Goal: Task Accomplishment & Management: Use online tool/utility

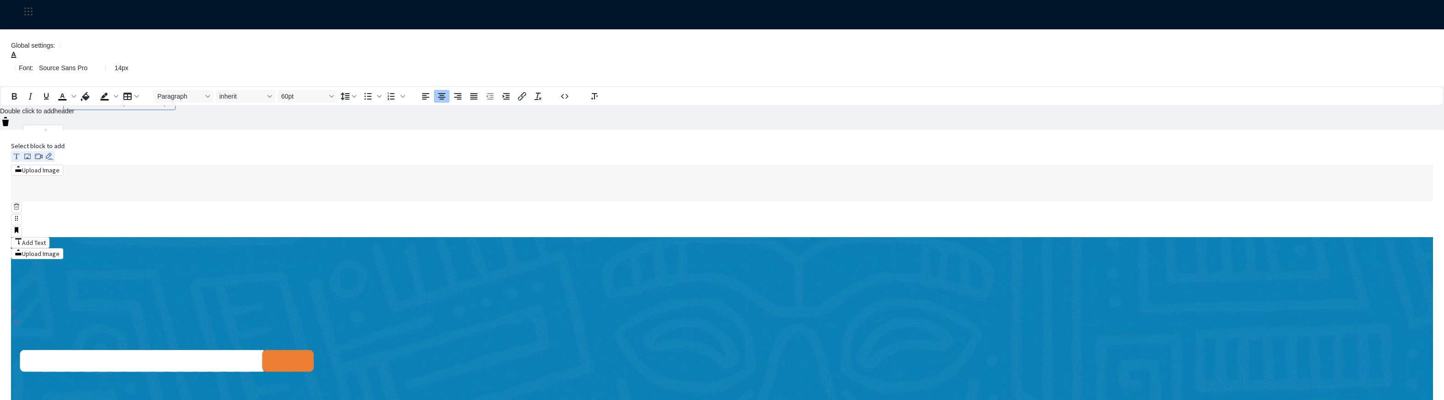
click at [317, 343] on span "*********" at bounding box center [227, 388] width 179 height 91
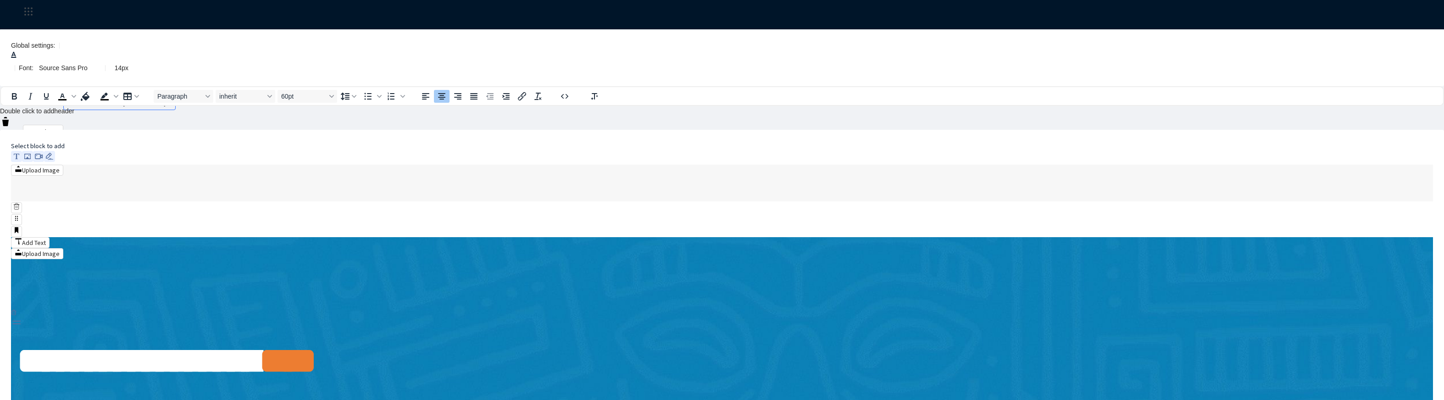
click at [319, 334] on p "**********" at bounding box center [167, 389] width 305 height 110
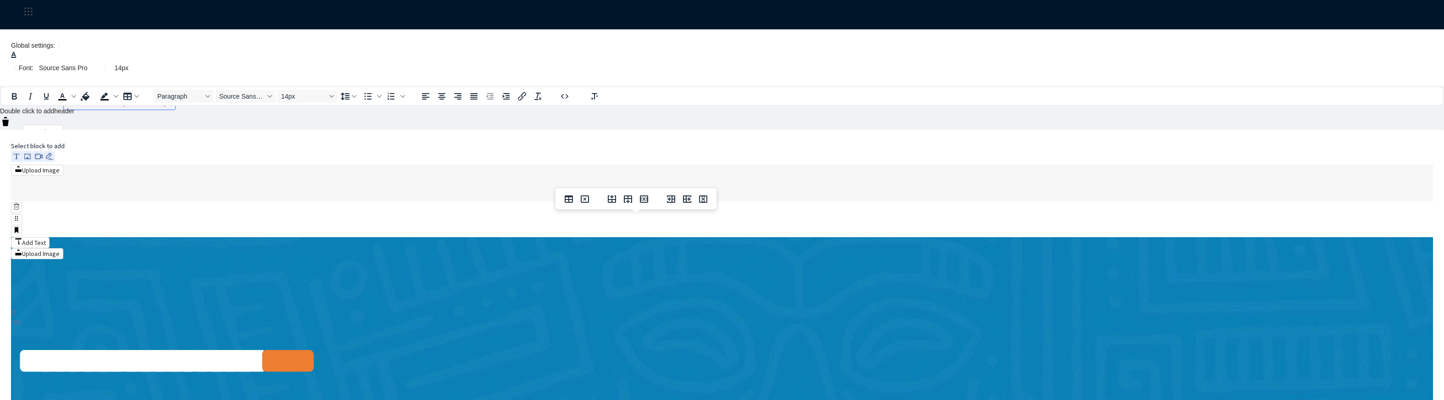
scroll to position [3825, 0]
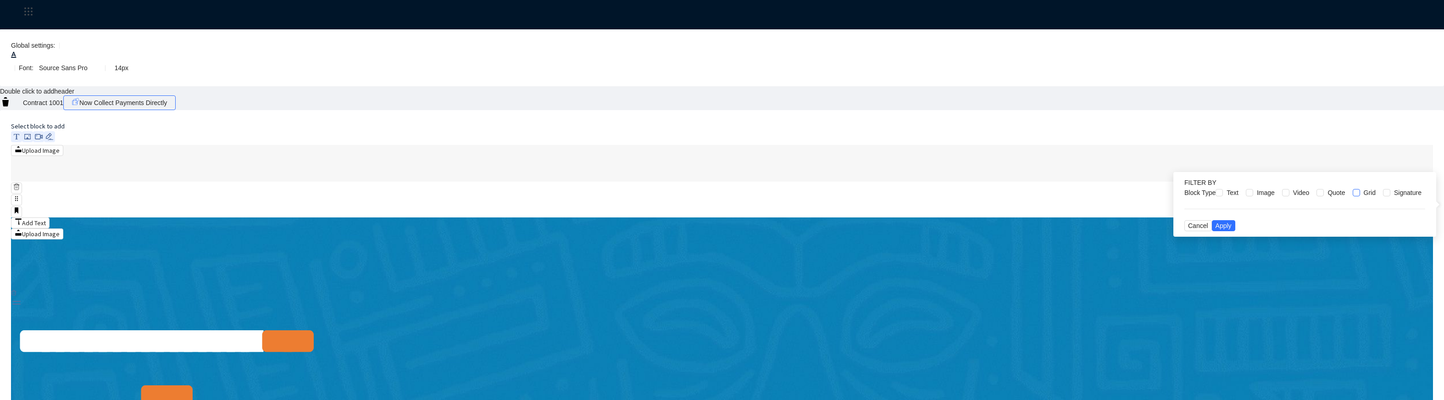
click at [1360, 198] on span "Grid" at bounding box center [1369, 193] width 19 height 10
click at [1290, 198] on span "Video" at bounding box center [1302, 193] width 24 height 10
click at [1324, 198] on span "Quote" at bounding box center [1336, 193] width 25 height 10
click at [1195, 231] on span "Cancel" at bounding box center [1198, 226] width 20 height 10
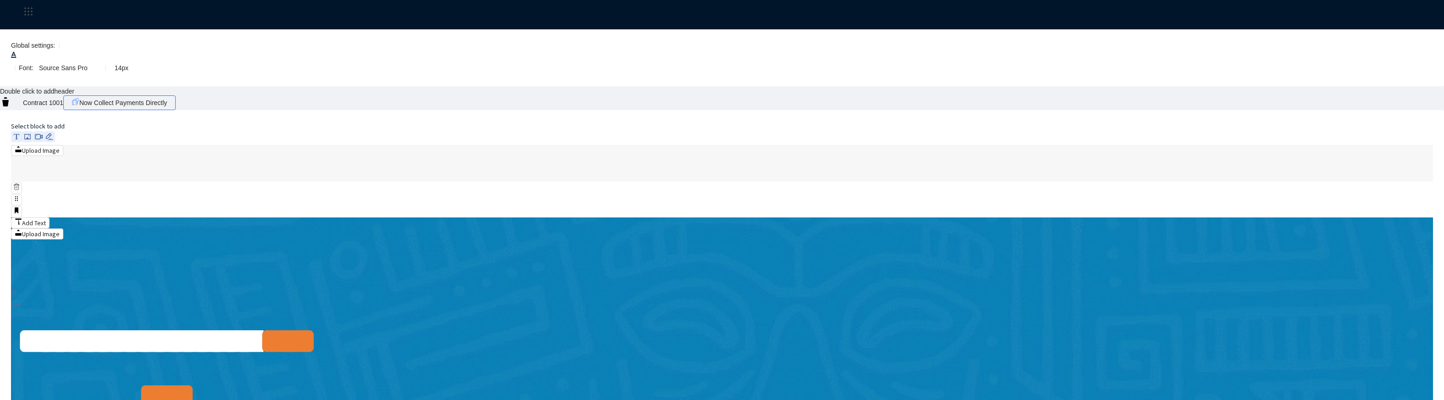
scroll to position [0, 0]
click at [118, 59] on div "Back" at bounding box center [722, 73] width 1398 height 29
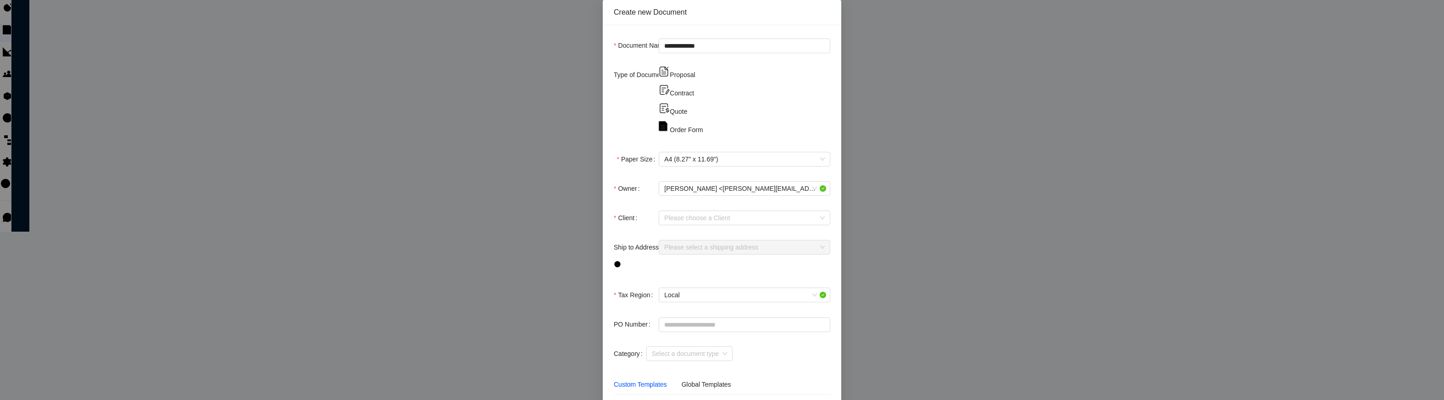
click at [660, 94] on use at bounding box center [664, 89] width 9 height 9
type input "**********"
click at [832, 15] on icon "Close" at bounding box center [828, 11] width 7 height 7
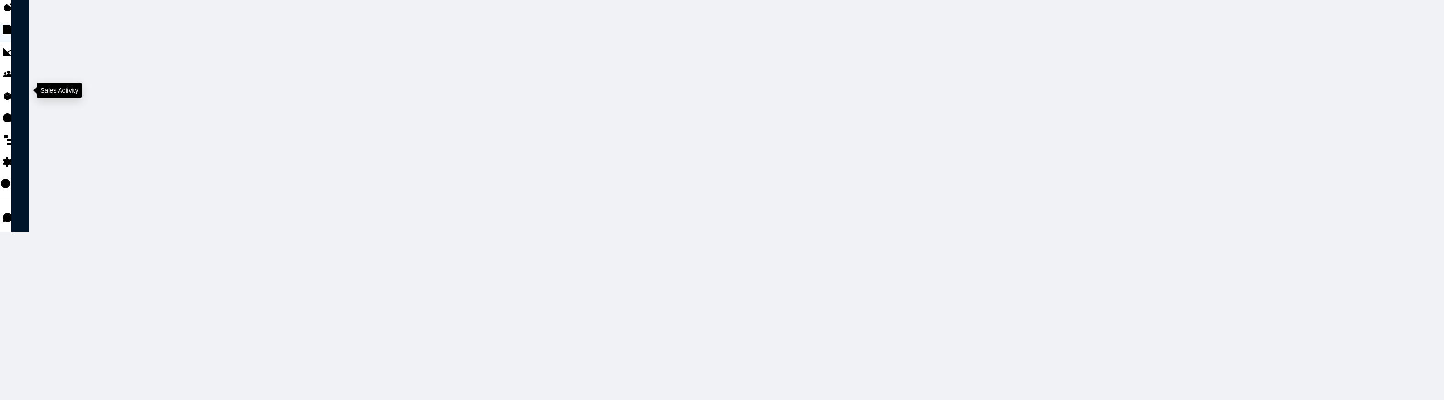
click at [9, 42] on div at bounding box center [5, 42] width 7 height 0
click at [9, 174] on div at bounding box center [5, 174] width 7 height 0
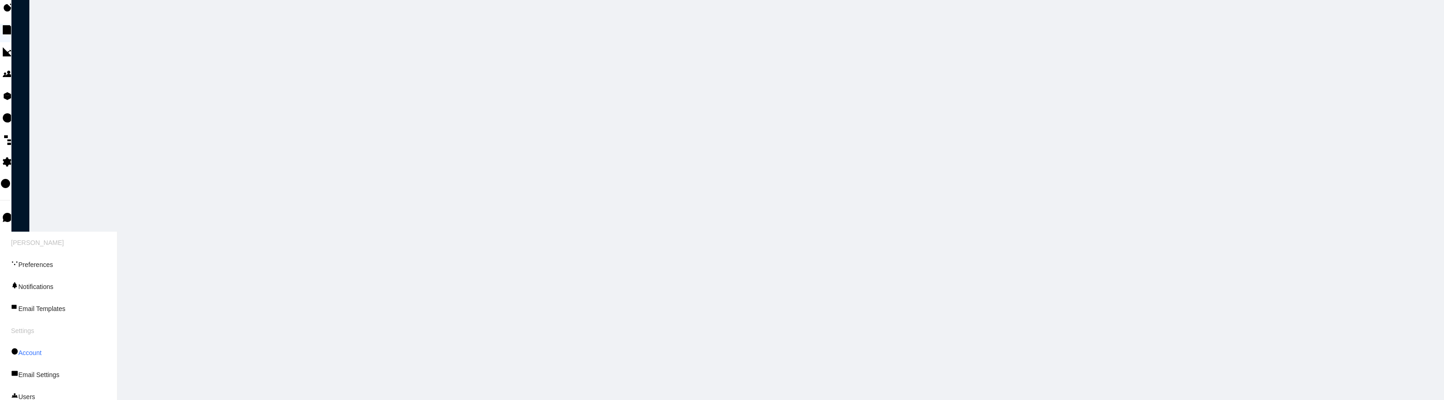
click at [42, 349] on link "Account" at bounding box center [26, 352] width 31 height 7
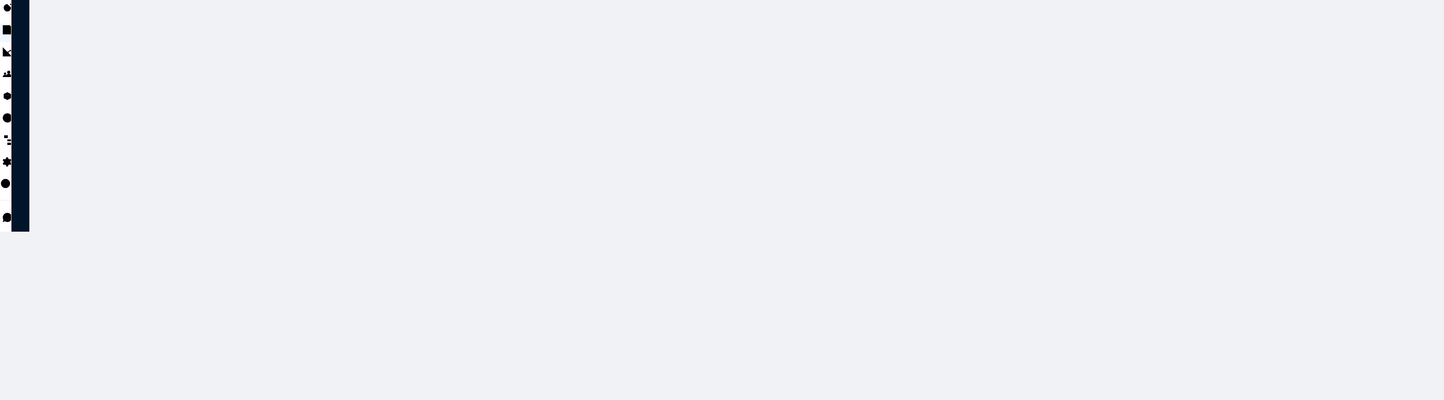
click at [9, 174] on div at bounding box center [5, 174] width 7 height 0
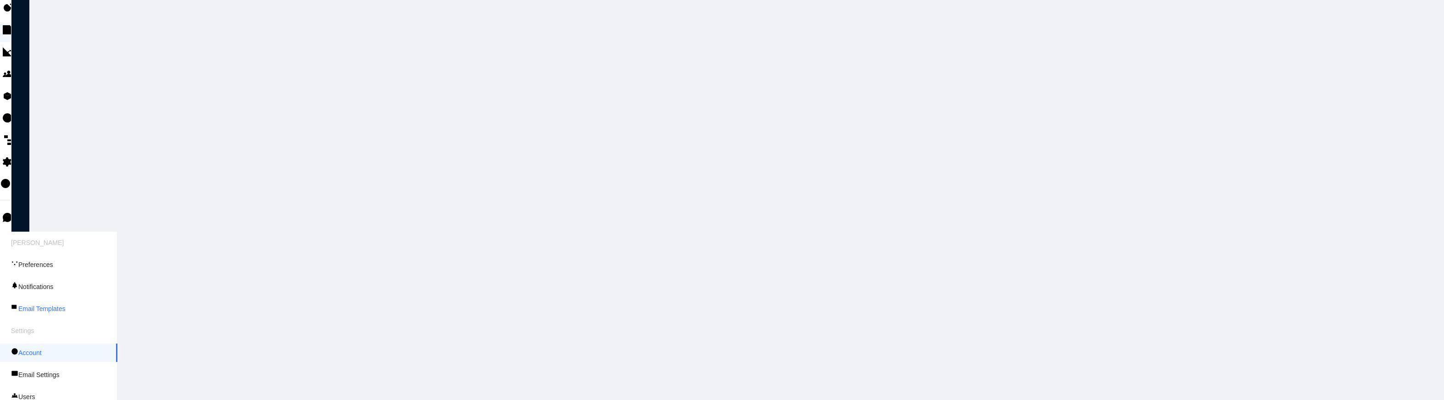
click at [65, 305] on link "Email Templates" at bounding box center [38, 308] width 54 height 7
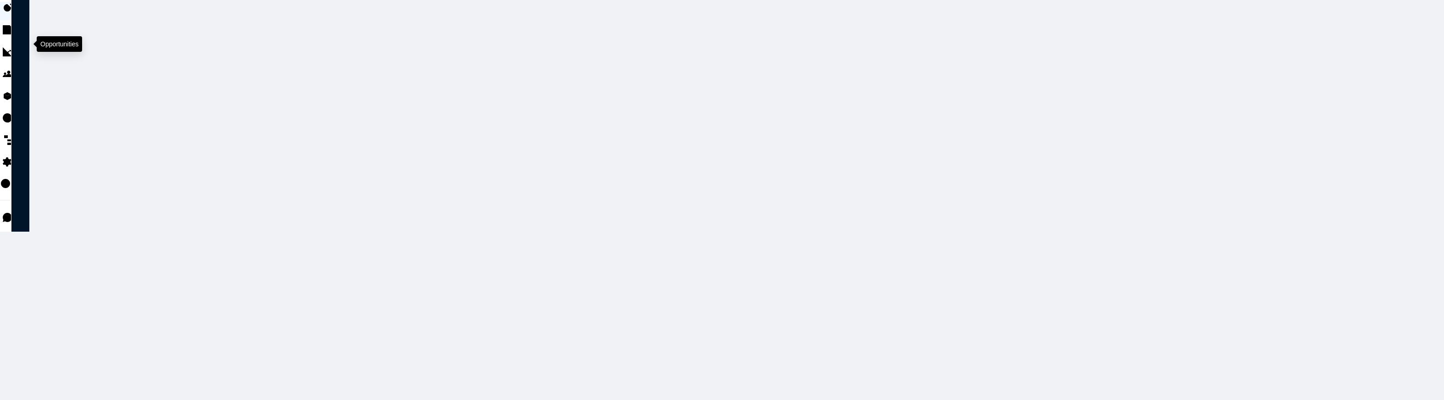
click at [9, 20] on div at bounding box center [5, 20] width 7 height 0
click at [4, 42] on li at bounding box center [5, 33] width 11 height 18
click at [9, 42] on div at bounding box center [5, 42] width 7 height 0
click at [1388, 85] on span "Browse Template" at bounding box center [1395, 80] width 49 height 10
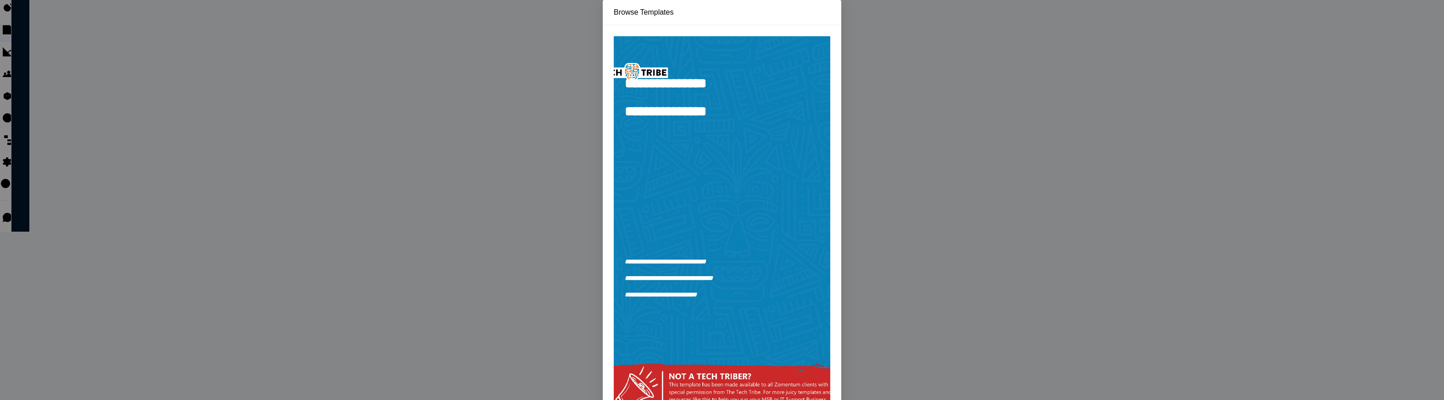
click at [831, 14] on use "Close" at bounding box center [829, 12] width 6 height 6
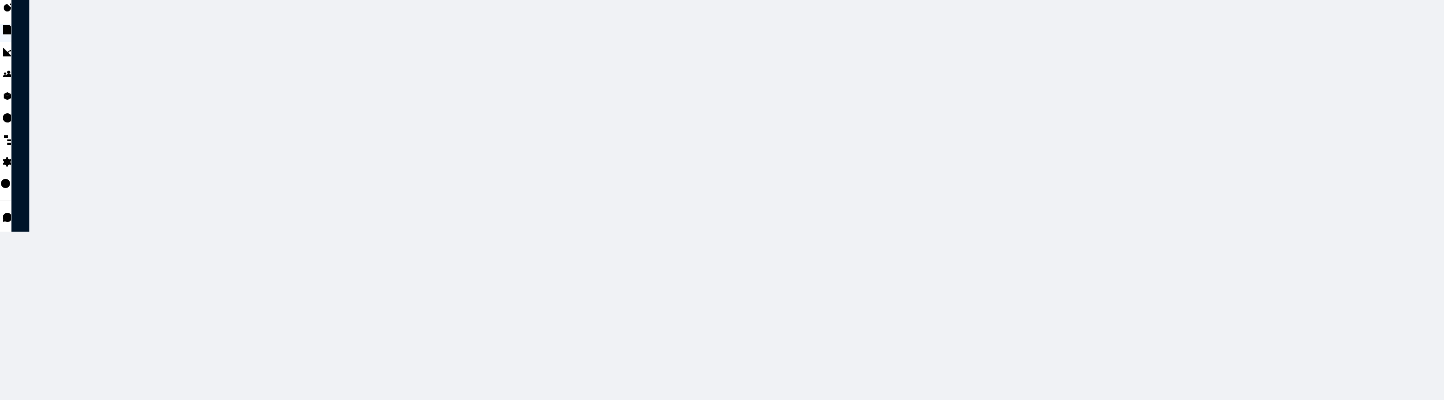
click at [1403, 100] on span "Create Template" at bounding box center [1395, 95] width 49 height 10
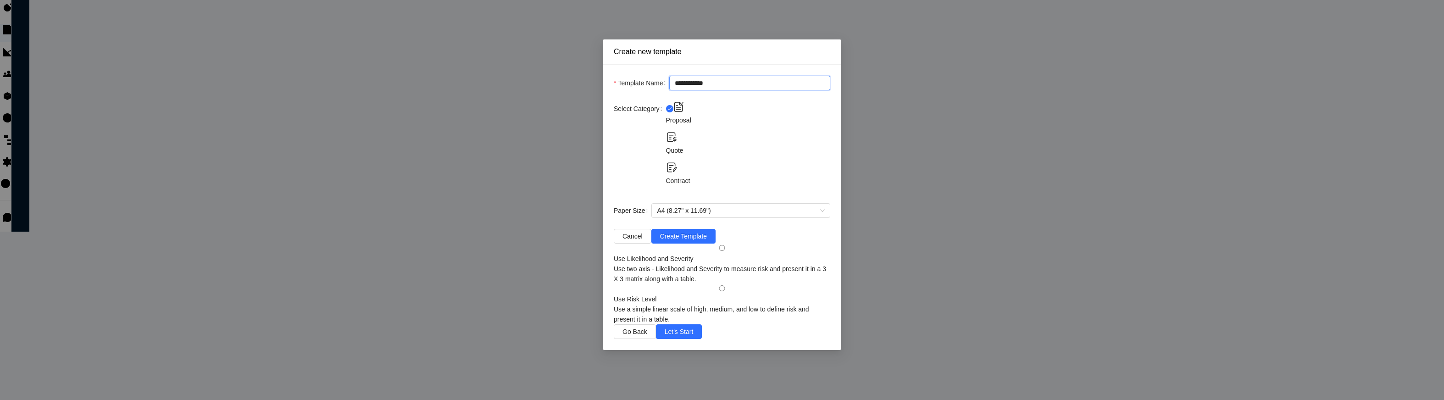
drag, startPoint x: 741, startPoint y: 146, endPoint x: 584, endPoint y: 147, distance: 157.8
click at [584, 147] on div "**********" at bounding box center [722, 200] width 1444 height 400
type input "***"
click at [704, 57] on div "Create new template" at bounding box center [722, 52] width 217 height 10
click at [807, 186] on div "Contract" at bounding box center [748, 174] width 165 height 24
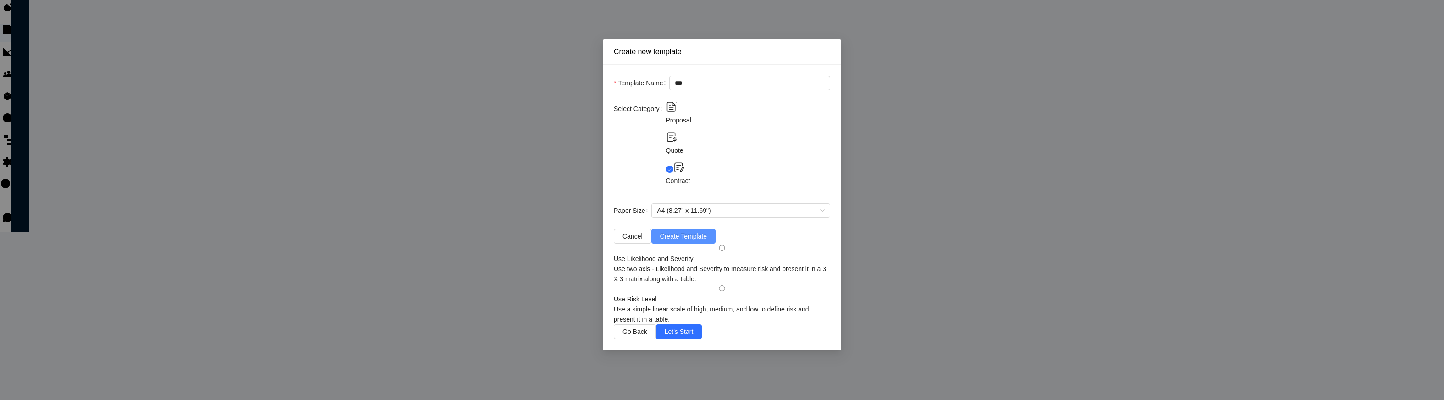
click at [707, 241] on span "Create Template" at bounding box center [683, 236] width 47 height 10
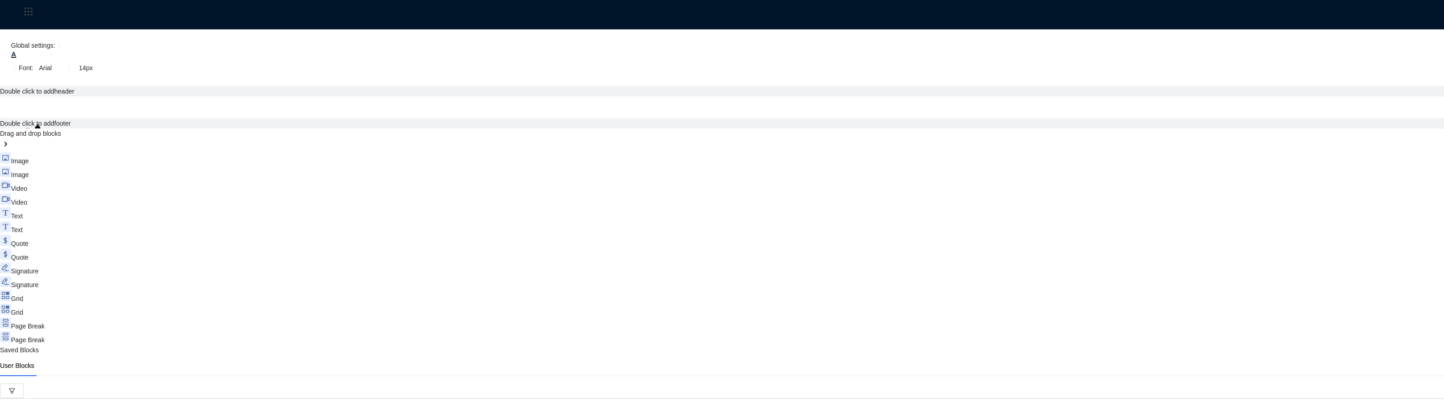
click at [593, 107] on div at bounding box center [722, 107] width 1422 height 0
click at [29, 157] on span "Image" at bounding box center [20, 160] width 18 height 7
drag, startPoint x: 1310, startPoint y: 72, endPoint x: 583, endPoint y: 156, distance: 732.1
click at [583, 156] on div "Global settings: Font: Arial 14px Double click to add header Double click to ad…" at bounding box center [722, 261] width 1444 height 465
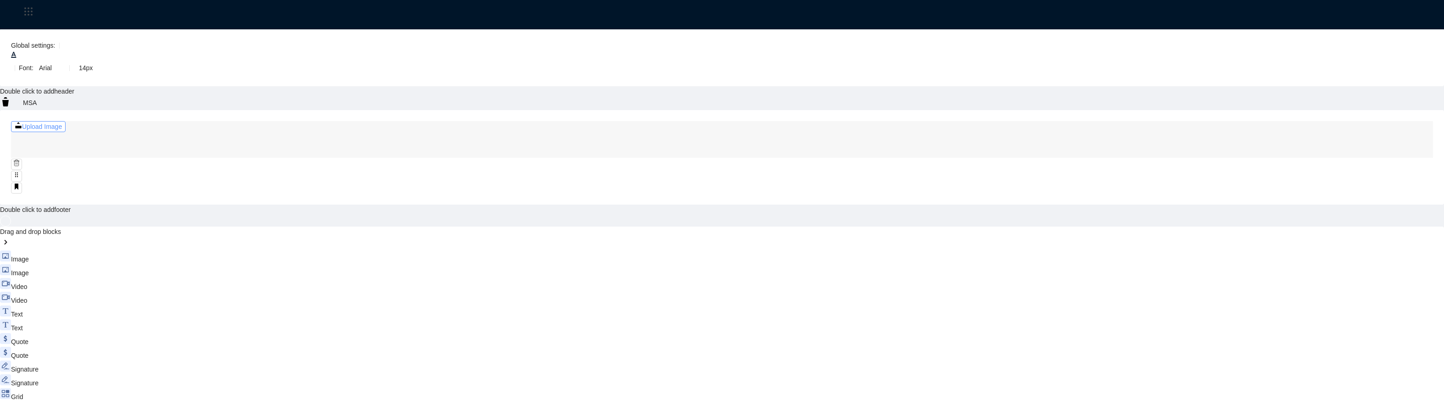
click at [21, 122] on use "button" at bounding box center [18, 125] width 6 height 6
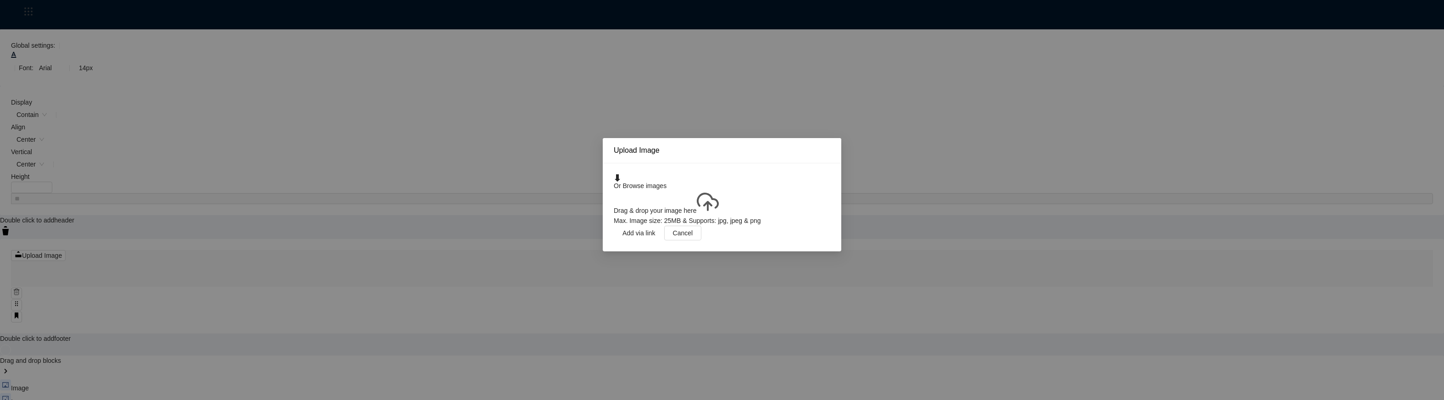
click at [690, 177] on button "Or Browse images" at bounding box center [722, 181] width 217 height 15
click at [693, 238] on span "Cancel" at bounding box center [683, 233] width 20 height 10
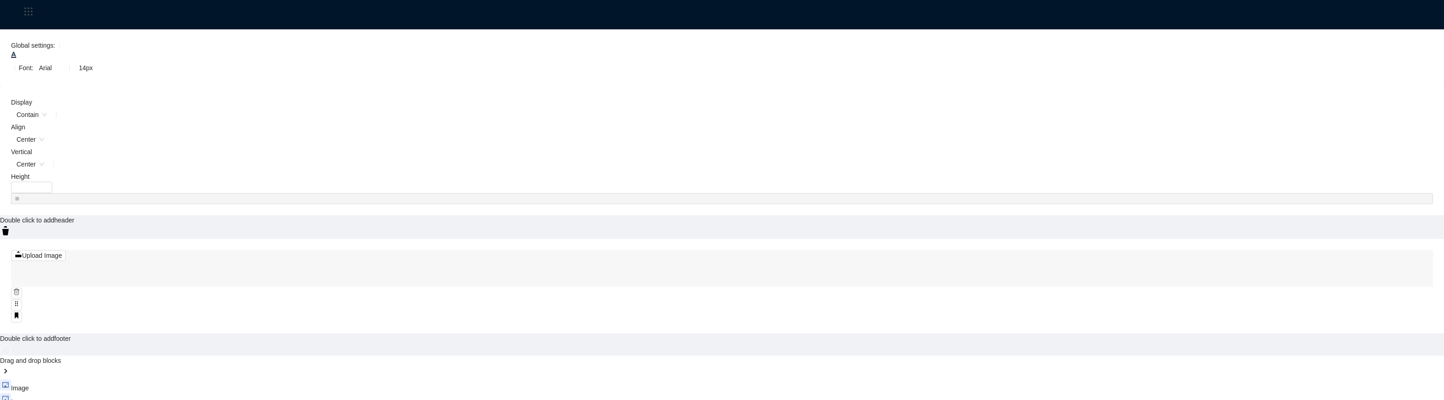
click at [111, 15] on div "Back MSA 1" at bounding box center [722, 73] width 1398 height 147
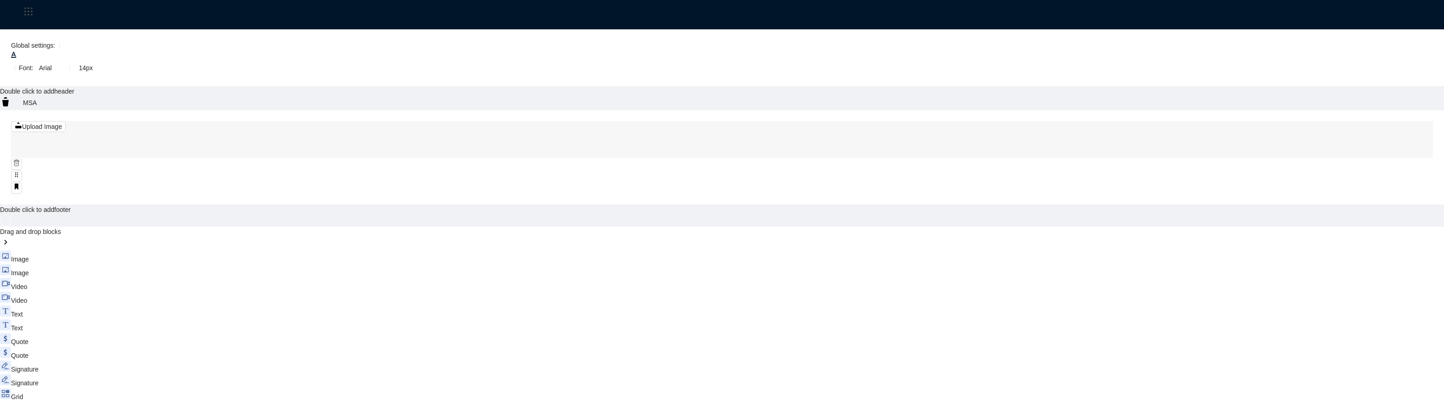
click at [29, 70] on use at bounding box center [27, 72] width 6 height 4
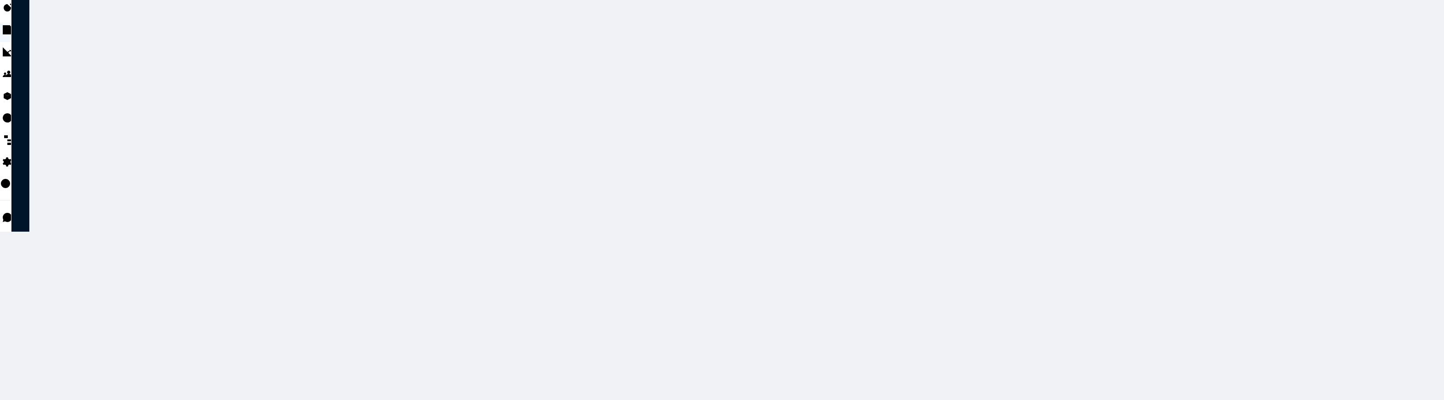
click at [1342, 186] on span "Preview as PDF" at bounding box center [1357, 181] width 79 height 10
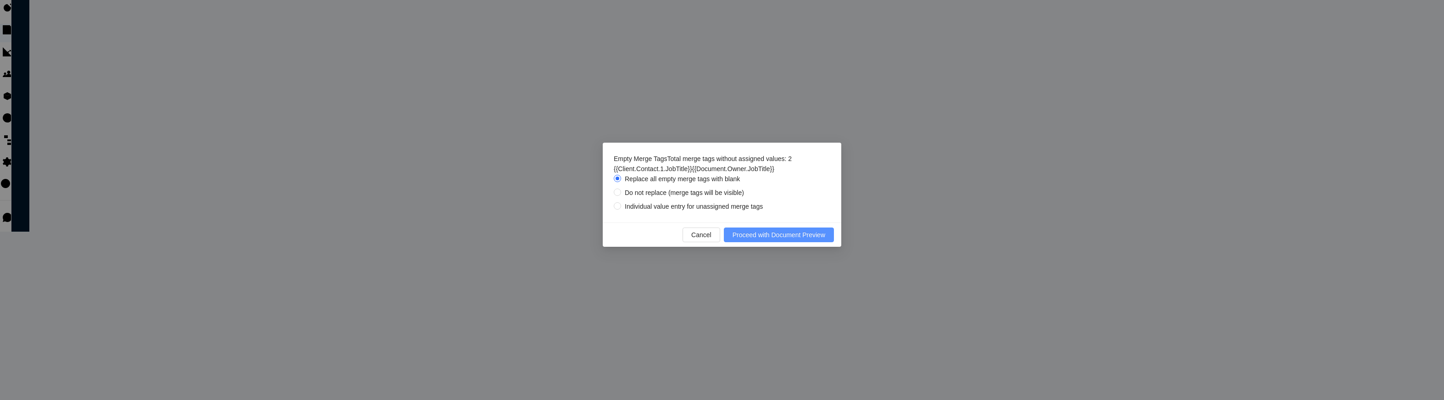
click at [767, 240] on span "Proceed with Document Preview" at bounding box center [779, 235] width 93 height 10
